Goal: Task Accomplishment & Management: Manage account settings

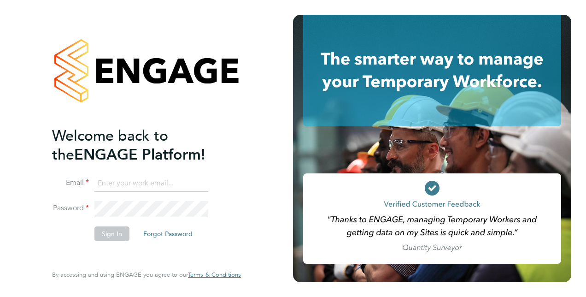
type input "sarah.montgomery@vistry.co.uk"
click at [105, 232] on button "Sign In" at bounding box center [111, 233] width 35 height 15
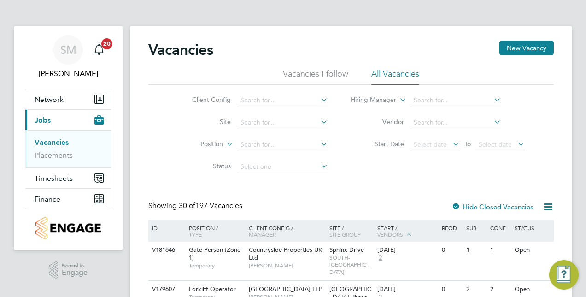
click at [319, 122] on icon at bounding box center [319, 121] width 0 height 13
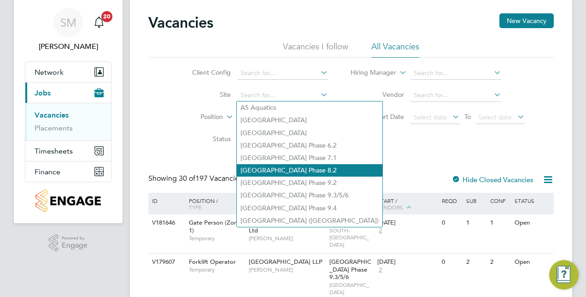
scroll to position [46, 0]
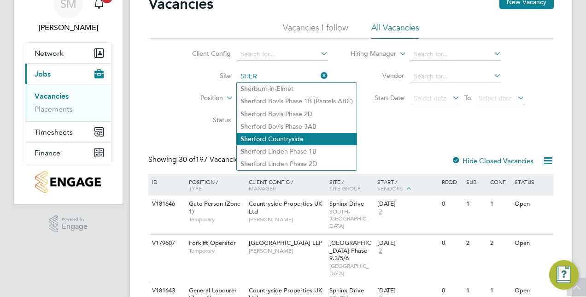
click at [286, 143] on li "[PERSON_NAME] Countryside" at bounding box center [297, 139] width 120 height 12
type input "Sherford Countryside"
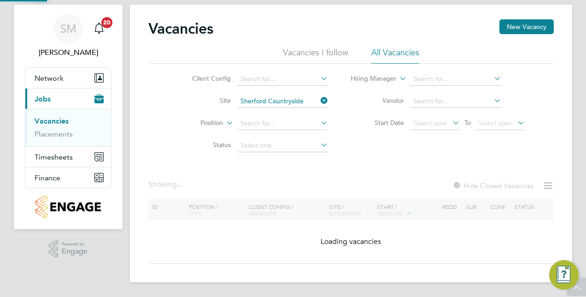
scroll to position [21, 0]
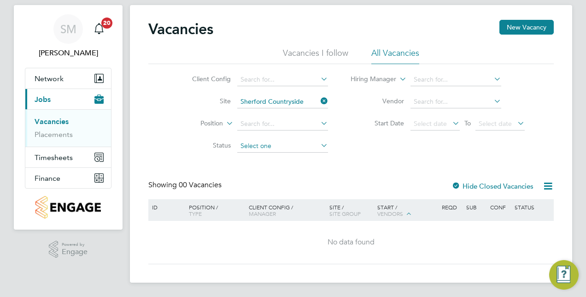
click at [296, 146] on input at bounding box center [282, 146] width 91 height 13
click at [319, 121] on icon at bounding box center [319, 123] width 0 height 13
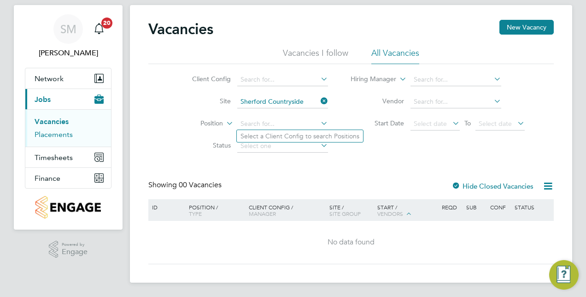
click at [53, 134] on link "Placements" at bounding box center [54, 134] width 38 height 9
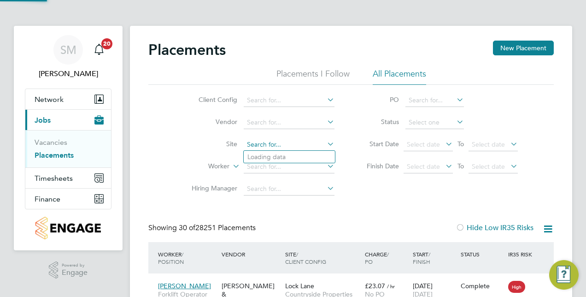
click at [317, 145] on input at bounding box center [289, 144] width 91 height 13
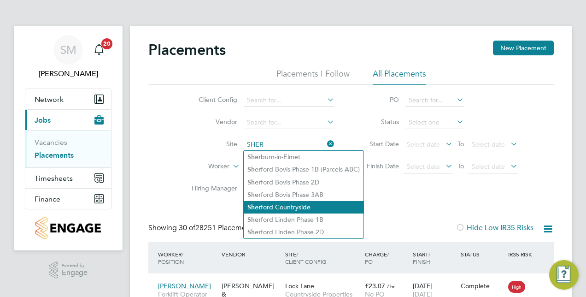
click at [314, 202] on li "[PERSON_NAME] Countryside" at bounding box center [304, 207] width 120 height 12
type input "Sherford Countryside"
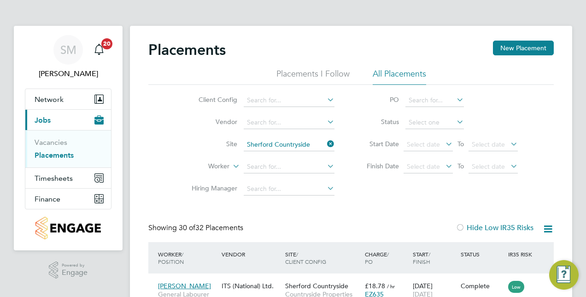
click at [303, 147] on input "Sherford Countryside" at bounding box center [289, 144] width 91 height 13
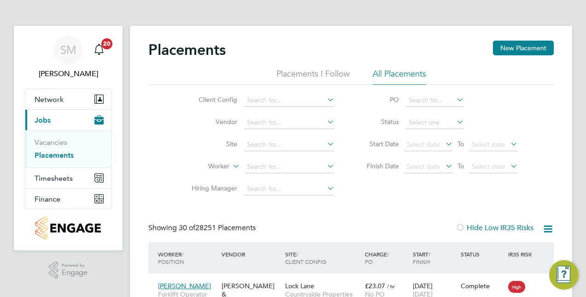
click at [325, 168] on icon at bounding box center [325, 165] width 0 height 13
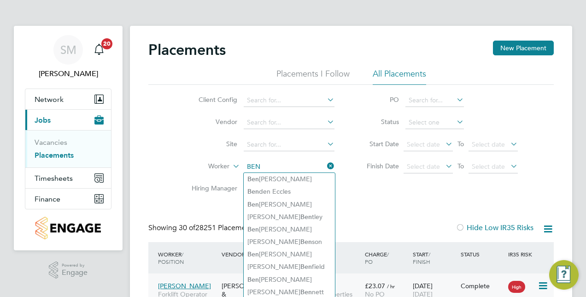
type input "BEN"
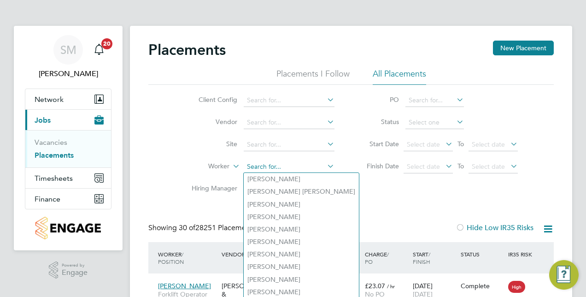
click at [291, 165] on input at bounding box center [289, 166] width 91 height 13
click at [276, 144] on input at bounding box center [289, 144] width 91 height 13
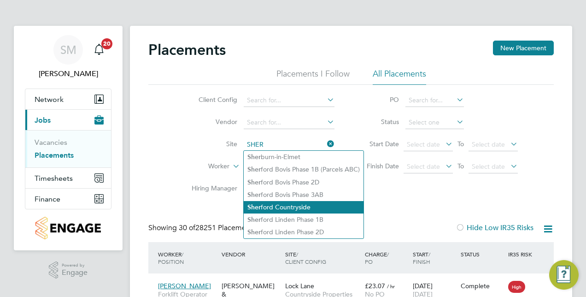
click at [281, 205] on li "[PERSON_NAME] Countryside" at bounding box center [304, 207] width 120 height 12
type input "Sherford Countryside"
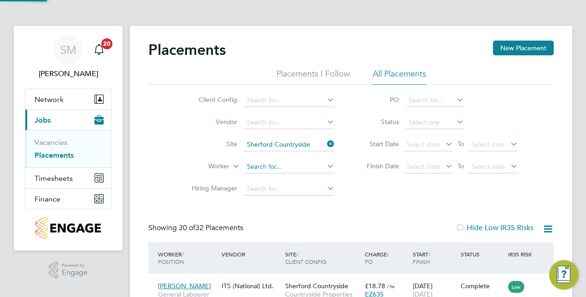
click at [269, 164] on input at bounding box center [289, 166] width 91 height 13
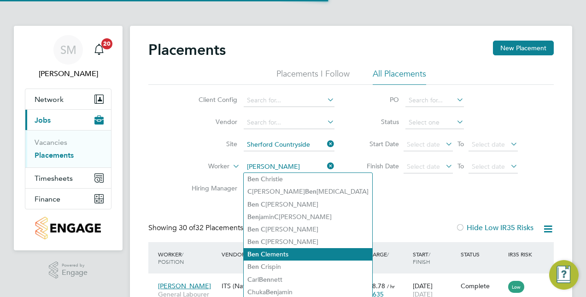
click at [269, 250] on li "[PERSON_NAME]" at bounding box center [308, 254] width 128 height 12
type input "[PERSON_NAME]"
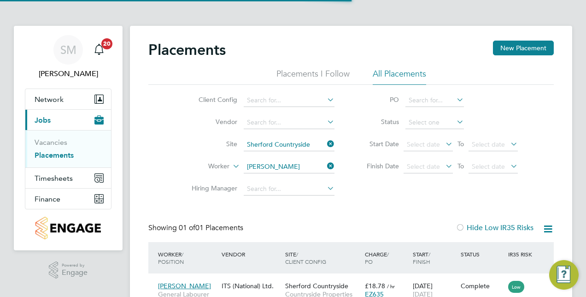
click at [287, 219] on div "Placements New Placement Placements I Follow All Placements Client Config Vendo…" at bounding box center [350, 178] width 405 height 275
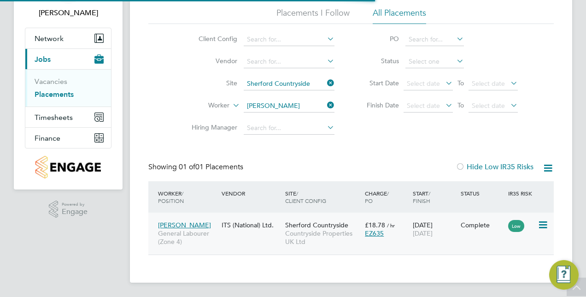
click at [431, 232] on span "[DATE]" at bounding box center [423, 233] width 20 height 8
click at [178, 83] on li "Site Sherford Countryside" at bounding box center [259, 84] width 173 height 22
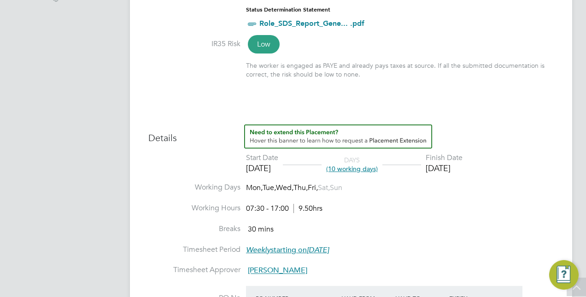
click at [462, 157] on div "Finish Date" at bounding box center [444, 158] width 37 height 10
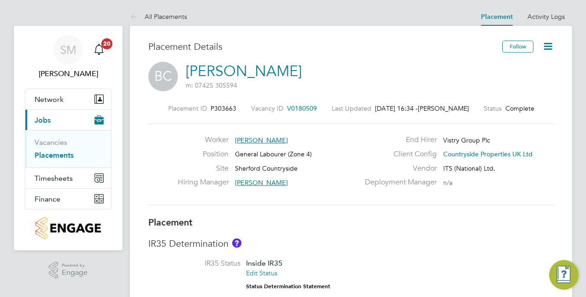
click at [545, 44] on icon at bounding box center [548, 47] width 12 height 12
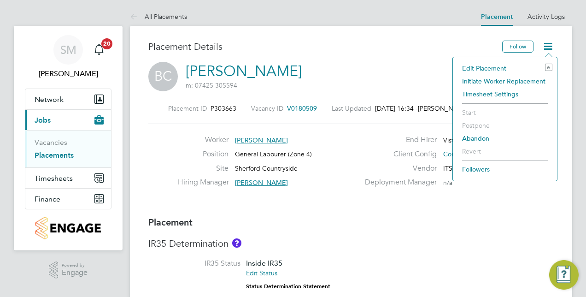
click at [493, 67] on li "Edit Placement e" at bounding box center [504, 68] width 95 height 13
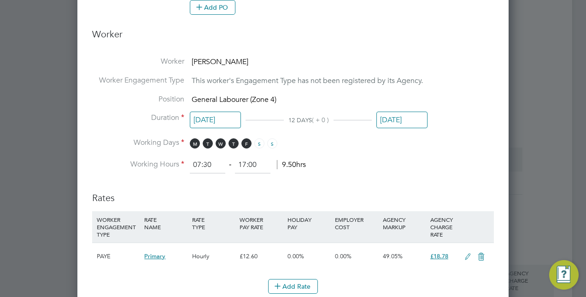
click at [411, 117] on input "[DATE]" at bounding box center [401, 119] width 51 height 17
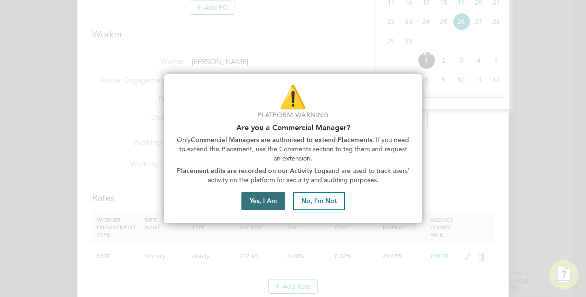
click at [255, 204] on button "Yes, I Am" at bounding box center [263, 201] width 44 height 18
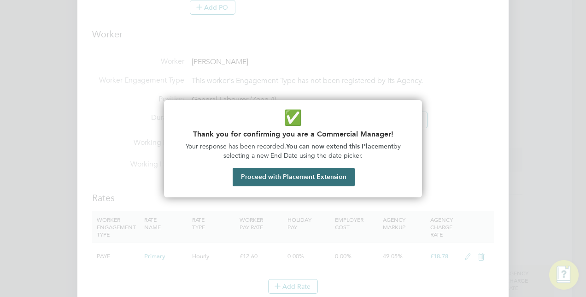
click at [274, 175] on button "Proceed with Placement Extension" at bounding box center [294, 177] width 122 height 18
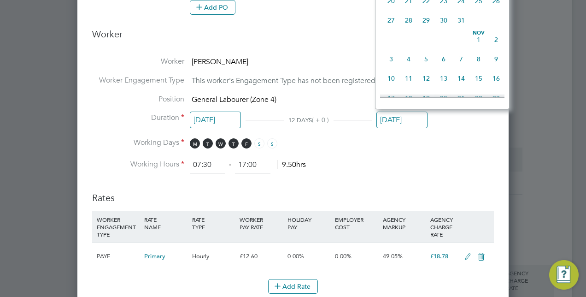
scroll to position [474, 0]
click at [462, 46] on span "7" at bounding box center [461, 39] width 18 height 18
type input "07 Nov 2025"
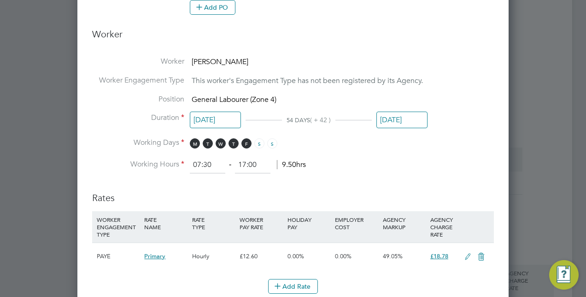
click at [425, 157] on li "Working Hours 07:30 ‐ 17:00 9.50hrs" at bounding box center [293, 165] width 402 height 17
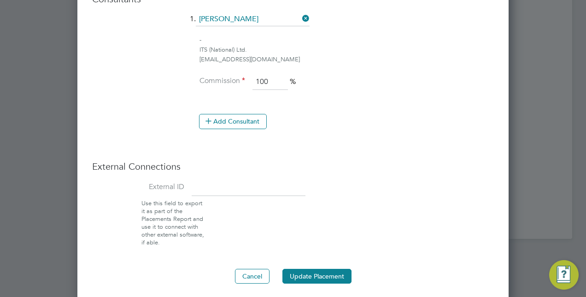
scroll to position [738, 0]
click at [302, 268] on button "Update Placement" at bounding box center [316, 275] width 69 height 15
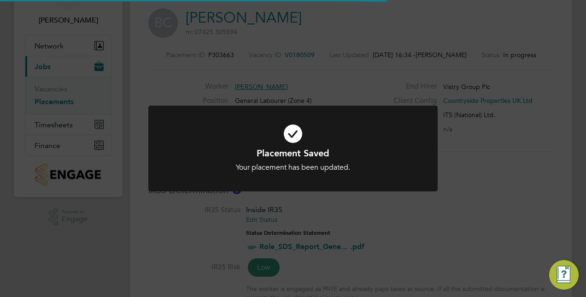
scroll to position [5, 5]
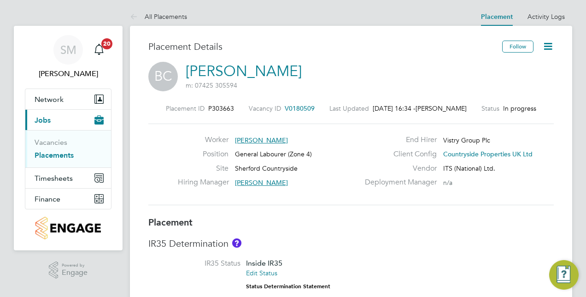
drag, startPoint x: 379, startPoint y: 233, endPoint x: 364, endPoint y: 237, distance: 15.8
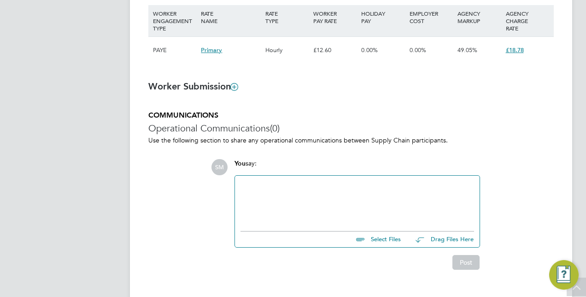
scroll to position [693, 0]
